Goal: Find specific page/section: Find specific page/section

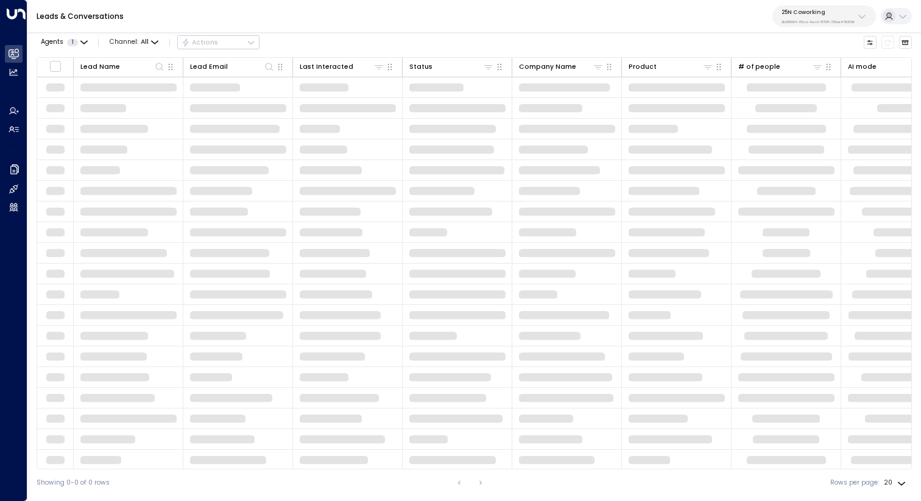
click at [811, 18] on div "25N Coworking 3b9800f4-81ca-4ec0-8758-72fbe4763f36" at bounding box center [818, 17] width 73 height 16
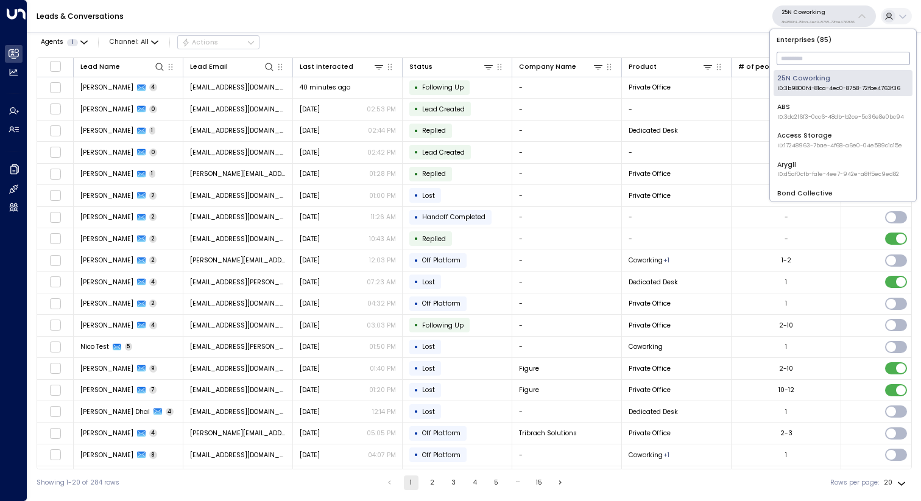
click at [801, 55] on input "text" at bounding box center [843, 58] width 133 height 19
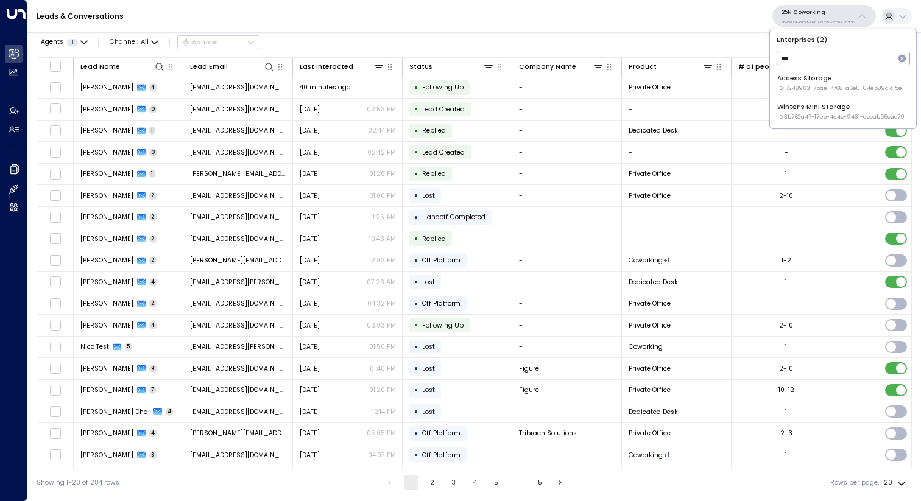
type input "***"
click at [798, 73] on li "Access Storage ID: 17248963-7bae-4f68-a6e0-04e589c1c15e" at bounding box center [843, 83] width 139 height 26
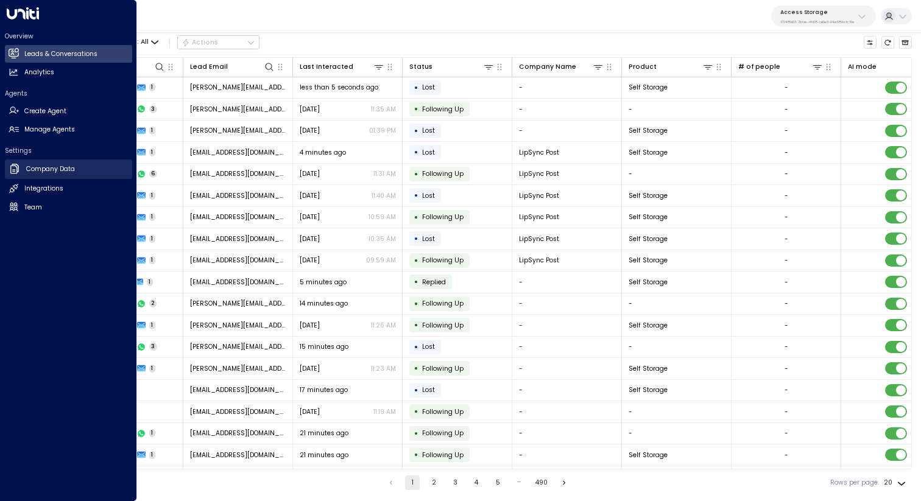
click at [43, 166] on h2 "Company Data" at bounding box center [50, 170] width 49 height 10
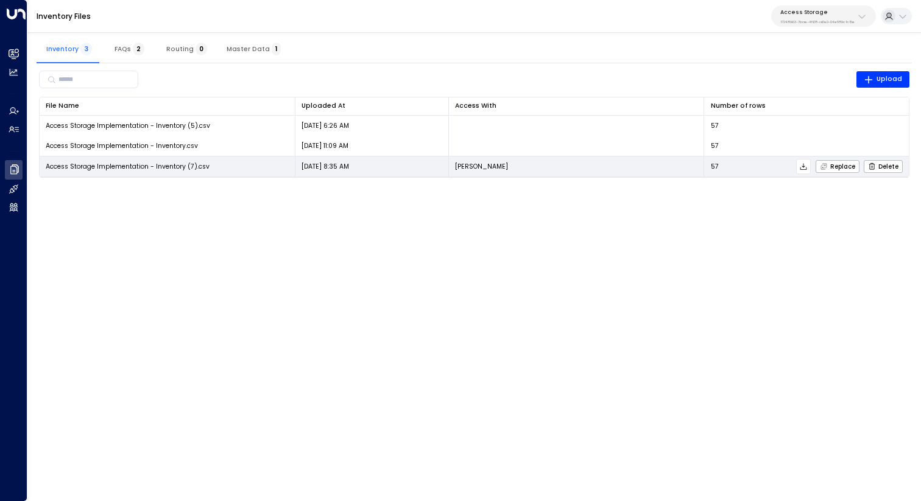
click at [807, 167] on icon at bounding box center [803, 167] width 9 height 9
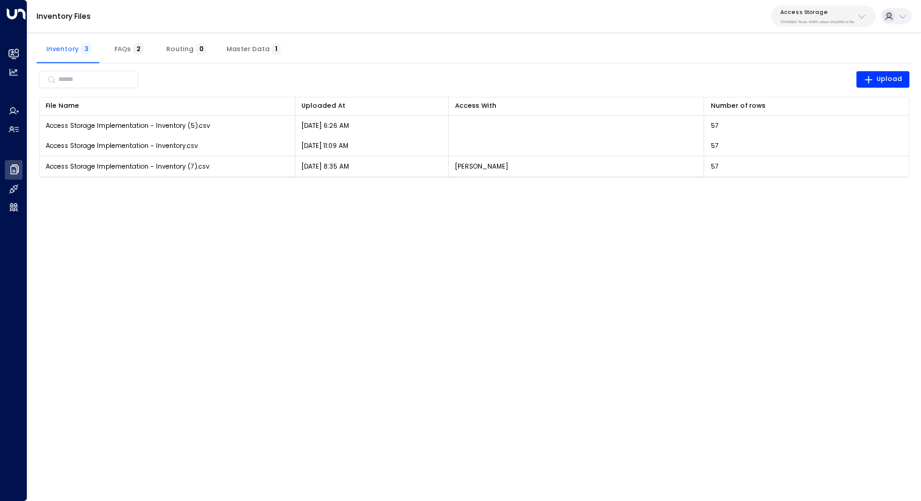
click at [812, 18] on div "Access Storage 17248963-7bae-4f68-a6e0-04e589c1c15e" at bounding box center [818, 17] width 74 height 16
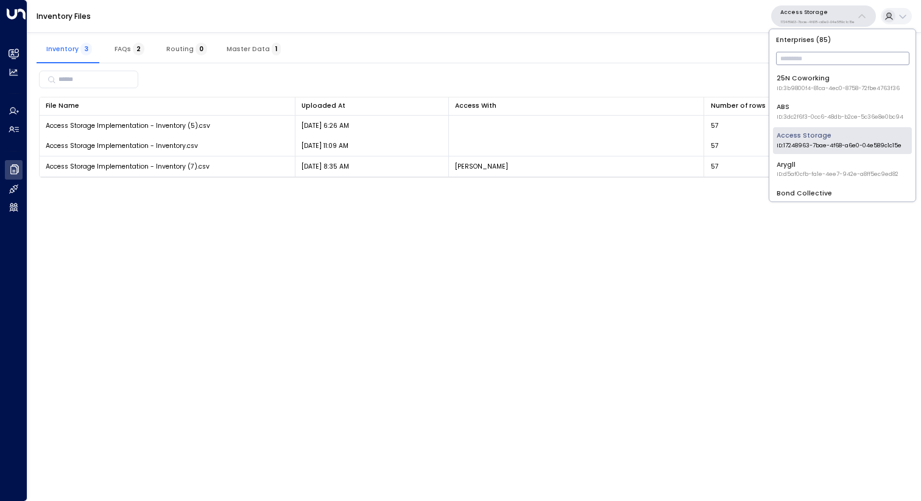
click at [800, 59] on input "text" at bounding box center [842, 58] width 133 height 19
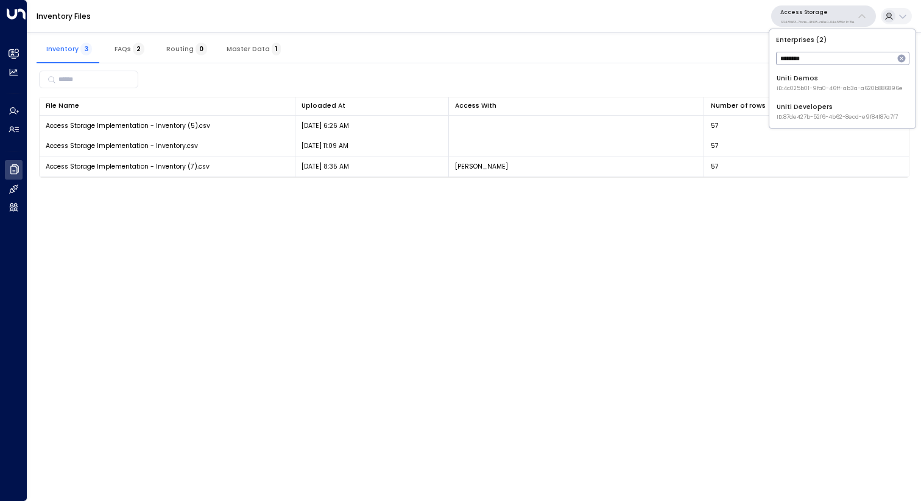
type input "********"
click at [788, 82] on div "Uniti Demos ID: 4c025b01-9fa0-46ff-ab3a-a620b886896e" at bounding box center [840, 83] width 126 height 19
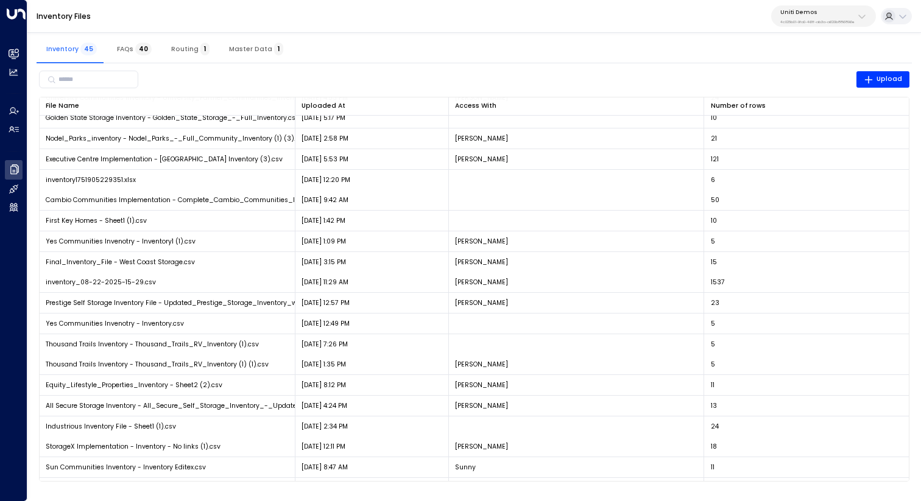
scroll to position [396, 0]
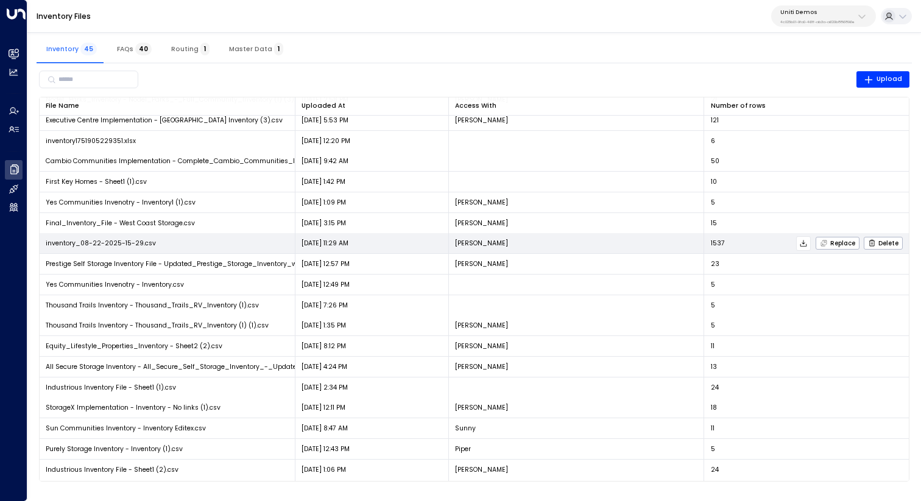
click at [802, 243] on icon at bounding box center [804, 243] width 7 height 7
